Goal: Task Accomplishment & Management: Manage account settings

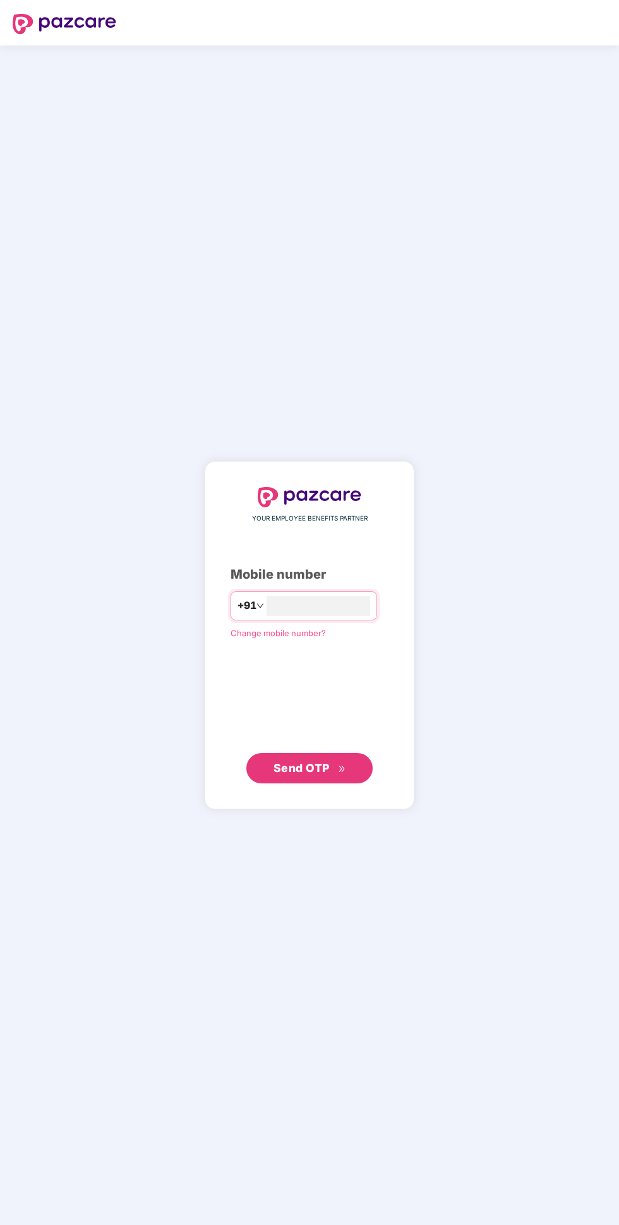
click at [353, 616] on input "number" at bounding box center [319, 606] width 104 height 20
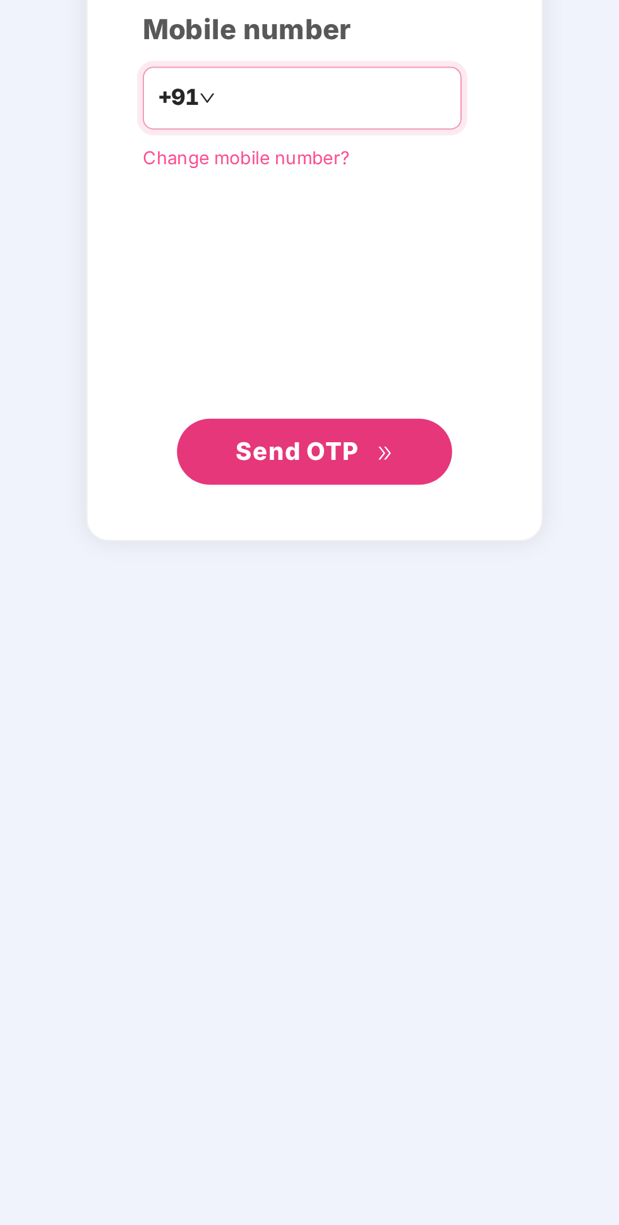
type input "**********"
click at [342, 773] on icon "double-right" at bounding box center [342, 769] width 8 height 8
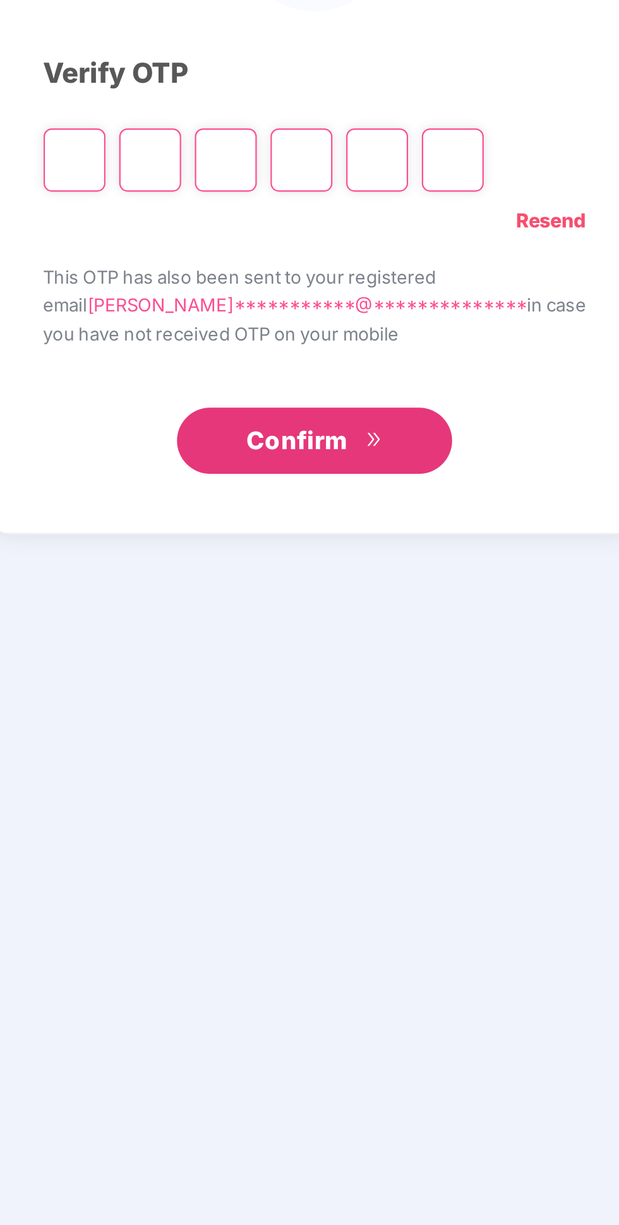
scroll to position [72, 0]
type input "*"
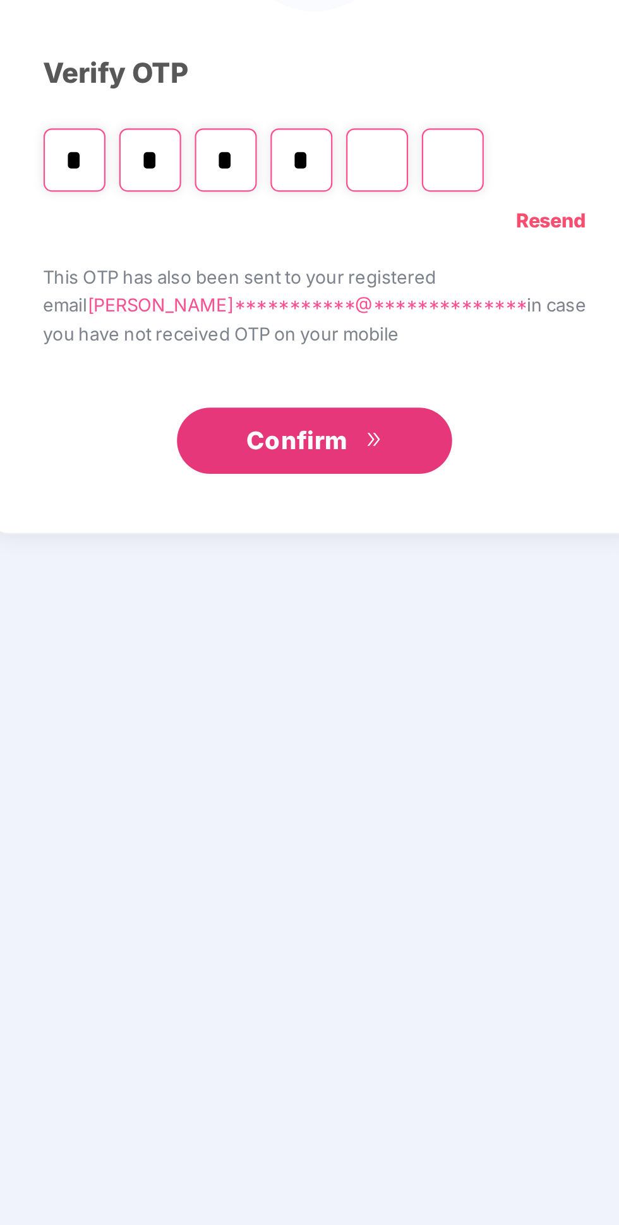
type input "*"
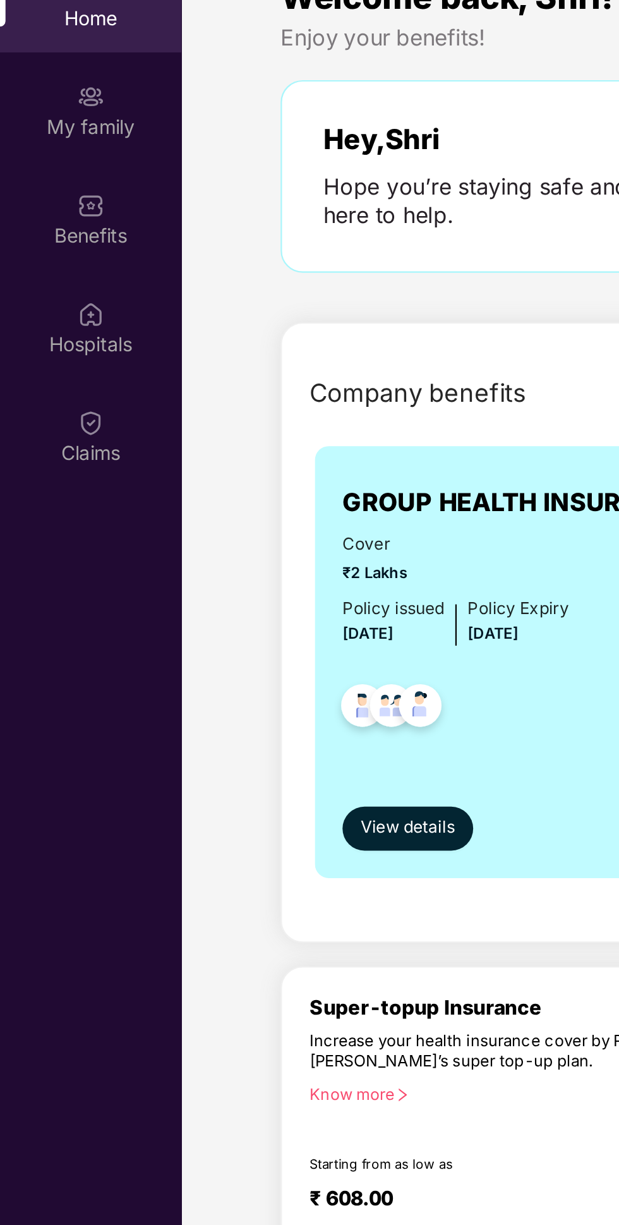
click at [40, 296] on div "Claims" at bounding box center [41, 302] width 83 height 13
